Goal: Find specific page/section: Find specific page/section

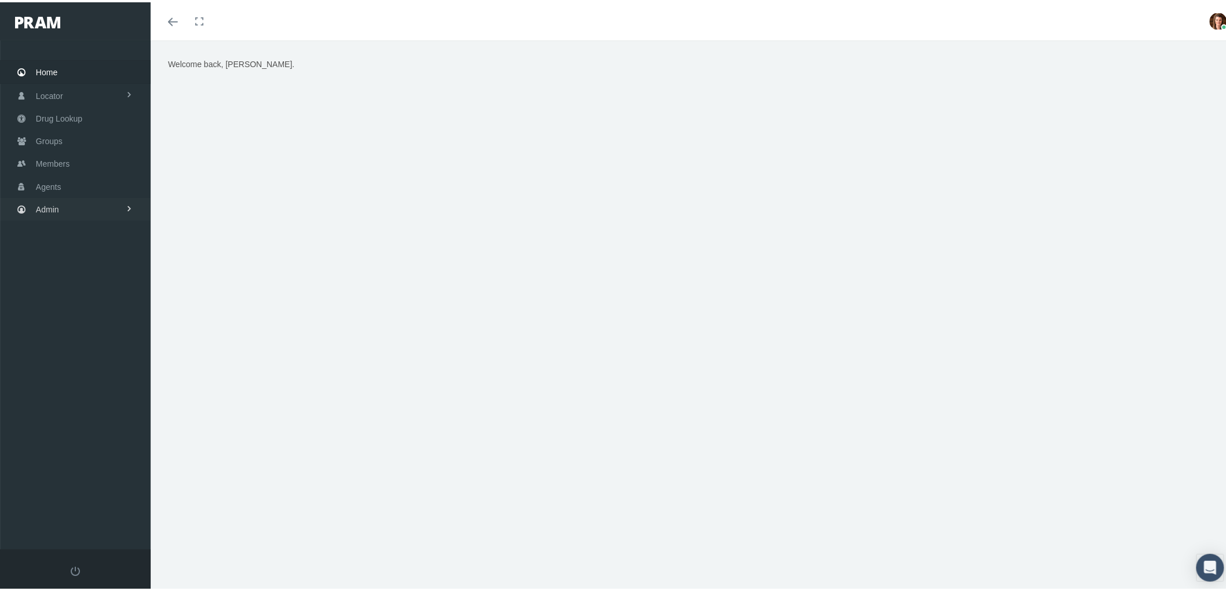
click at [60, 204] on link "Admin" at bounding box center [75, 207] width 151 height 23
click at [76, 252] on link "Agents" at bounding box center [75, 253] width 151 height 20
click at [93, 281] on span "Bank Info Requests" at bounding box center [80, 286] width 71 height 20
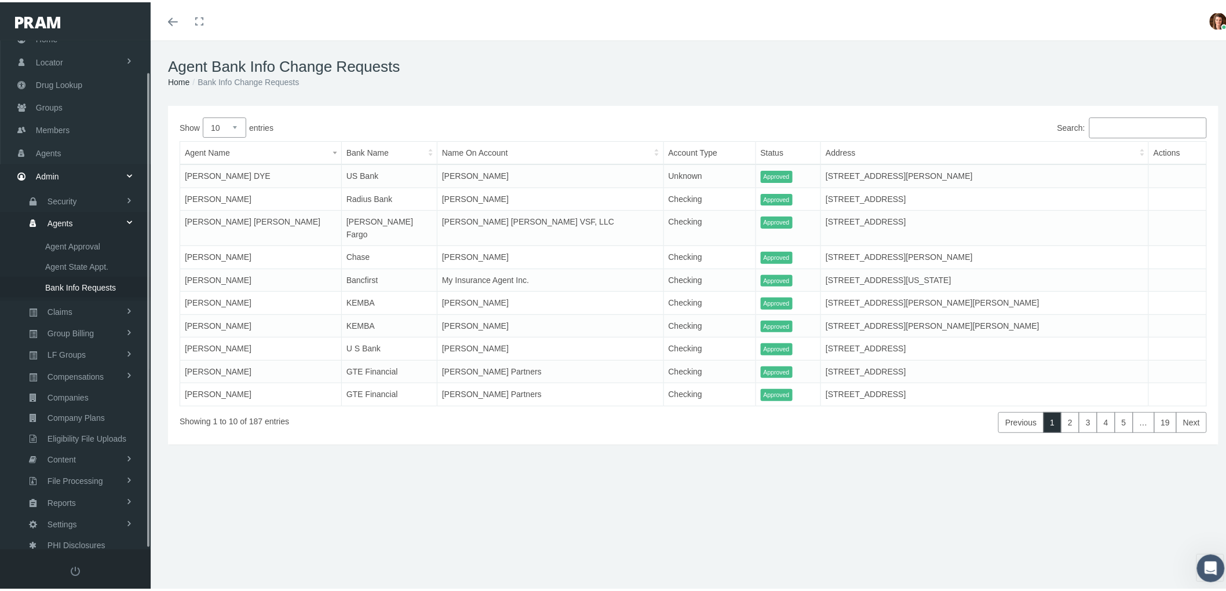
click at [83, 276] on span "Bank Info Requests" at bounding box center [80, 286] width 71 height 20
